Goal: Information Seeking & Learning: Learn about a topic

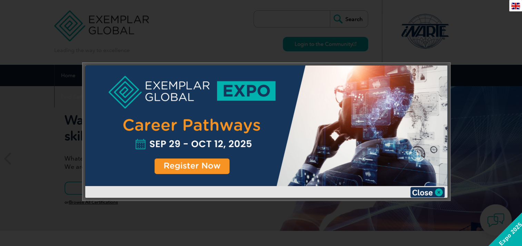
click at [499, 51] on div at bounding box center [261, 123] width 522 height 246
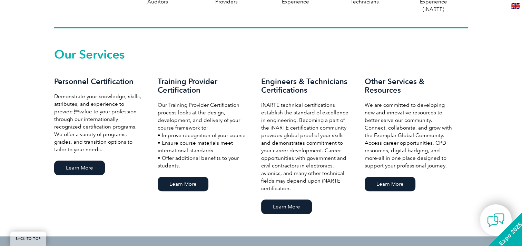
scroll to position [241, 0]
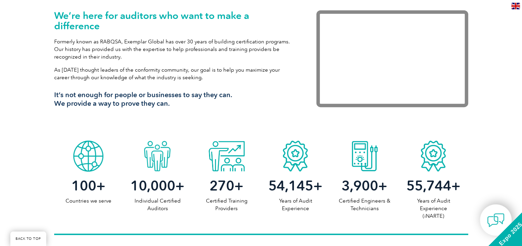
click at [99, 180] on h2 "100 +" at bounding box center [88, 185] width 69 height 11
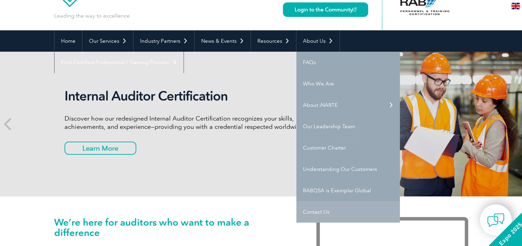
scroll to position [0, 0]
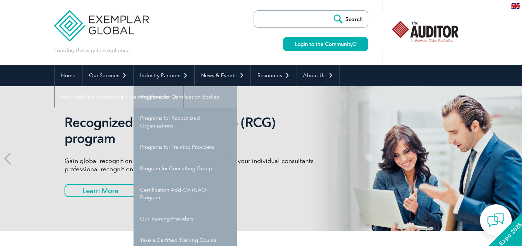
click at [170, 97] on link "Programs for Certification Bodies" at bounding box center [184, 96] width 103 height 21
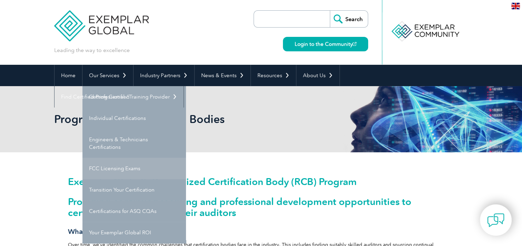
scroll to position [34, 0]
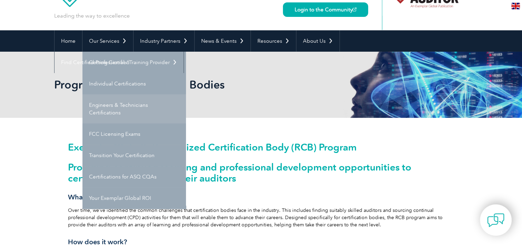
click at [122, 109] on link "Engineers & Technicians Certifications" at bounding box center [133, 108] width 103 height 29
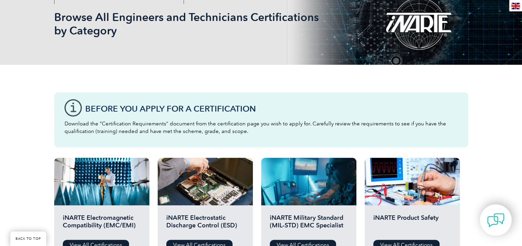
scroll to position [207, 0]
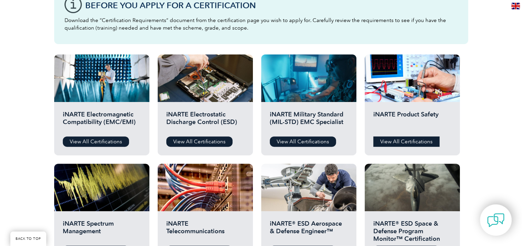
click at [433, 139] on link "View All Certifications" at bounding box center [406, 142] width 66 height 10
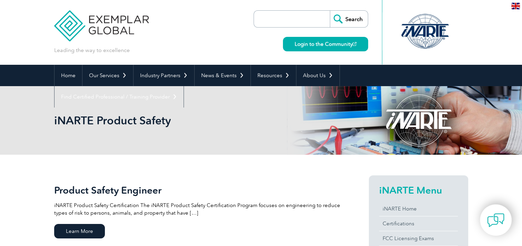
scroll to position [103, 0]
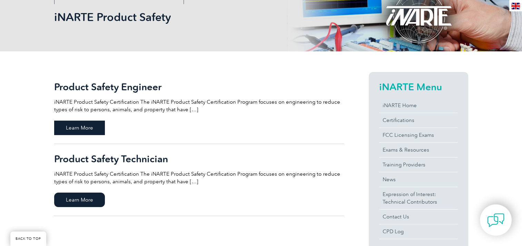
click at [95, 130] on span "Learn More" at bounding box center [79, 128] width 51 height 14
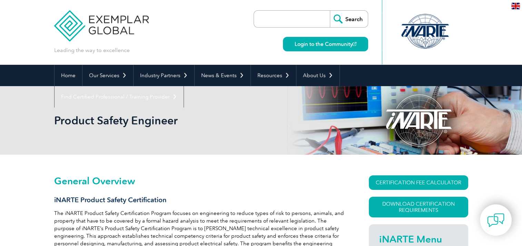
scroll to position [103, 0]
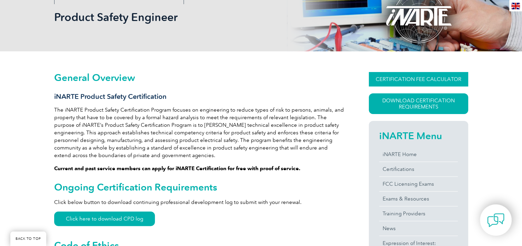
click at [431, 84] on link "CERTIFICATION FEE CALCULATOR" at bounding box center [418, 79] width 99 height 14
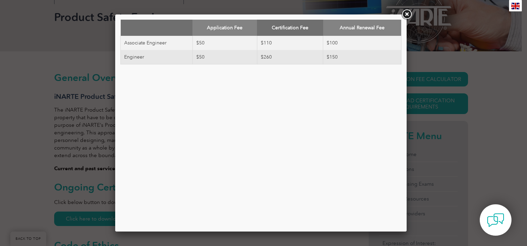
click at [491, 120] on div "Application Fee Certification Fee Annual Renewal Fee Associate Engineer $50 $11…" at bounding box center [263, 123] width 527 height 246
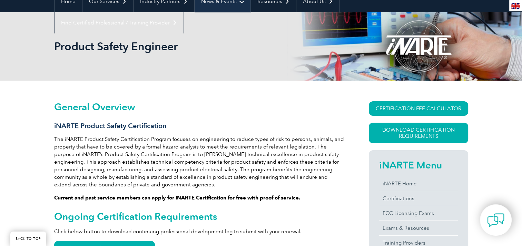
scroll to position [0, 0]
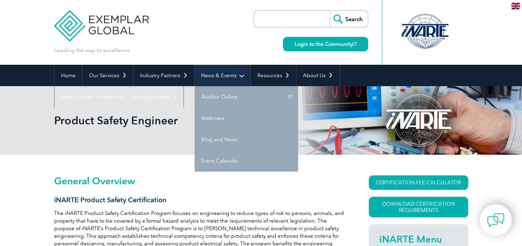
drag, startPoint x: 218, startPoint y: 197, endPoint x: 219, endPoint y: 71, distance: 125.9
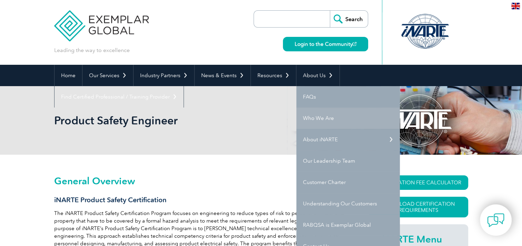
click at [339, 115] on link "Who We Are" at bounding box center [347, 118] width 103 height 21
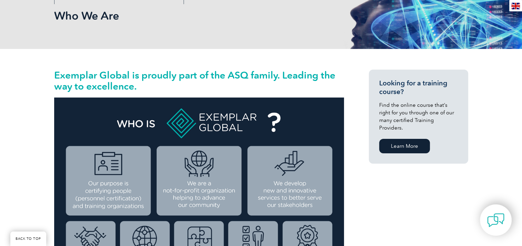
scroll to position [207, 0]
